Goal: Transaction & Acquisition: Purchase product/service

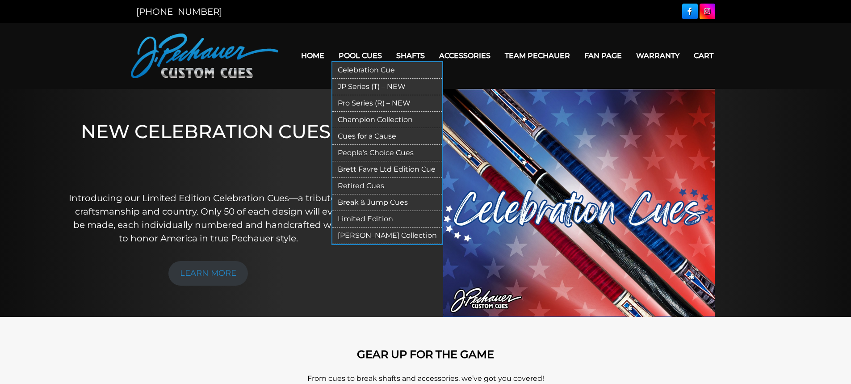
click at [373, 119] on link "Champion Collection" at bounding box center [387, 120] width 110 height 17
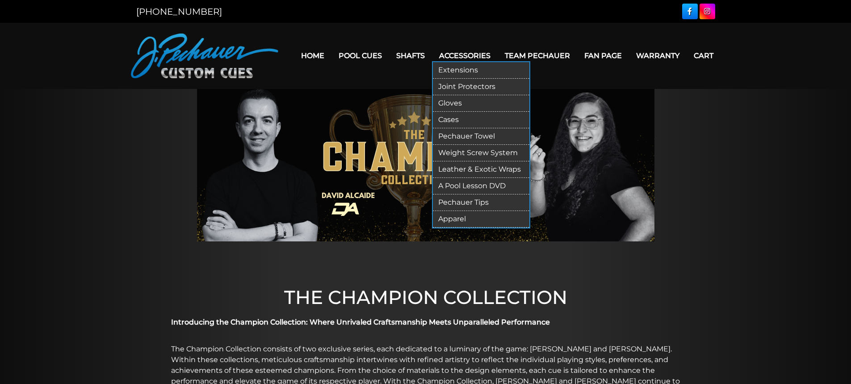
click at [450, 121] on link "Cases" at bounding box center [481, 120] width 96 height 17
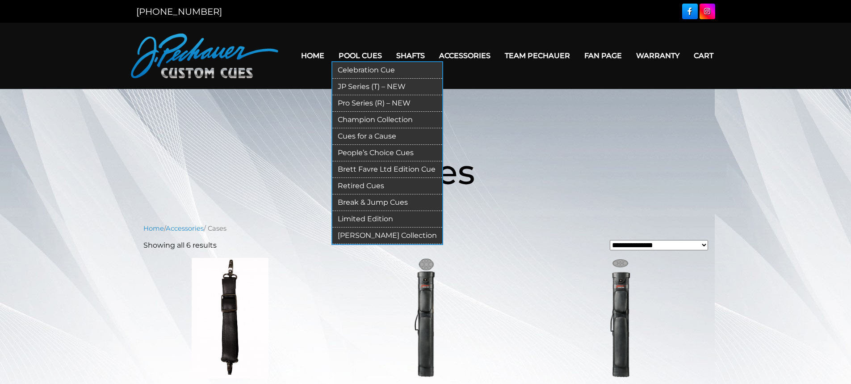
click at [361, 102] on link "Pro Series (R) – NEW" at bounding box center [387, 103] width 110 height 17
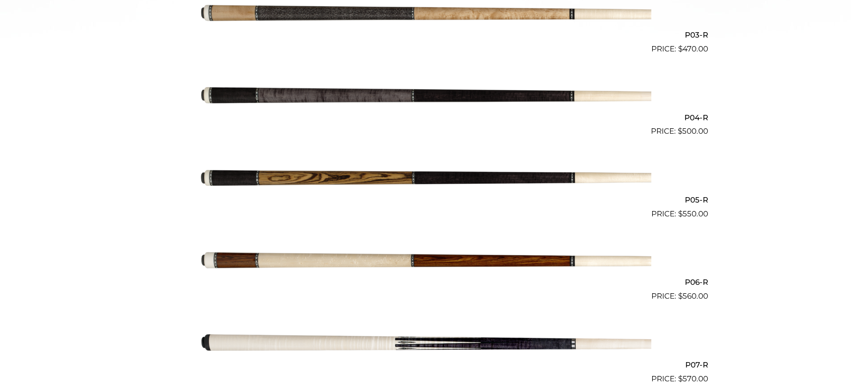
scroll to position [476, 0]
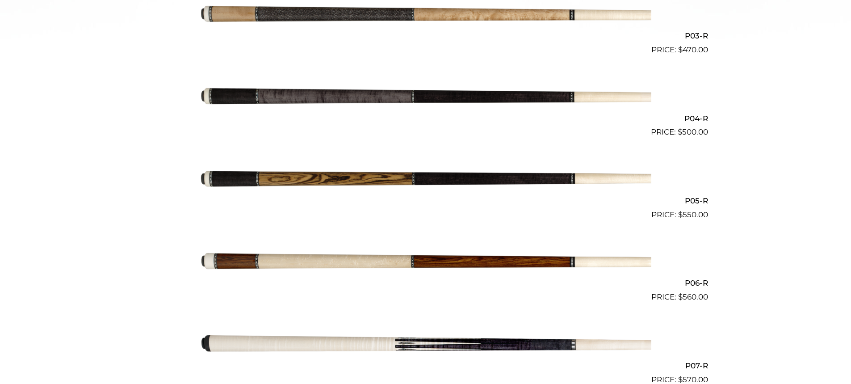
click at [452, 96] on img at bounding box center [425, 96] width 451 height 75
